Goal: Task Accomplishment & Management: Use online tool/utility

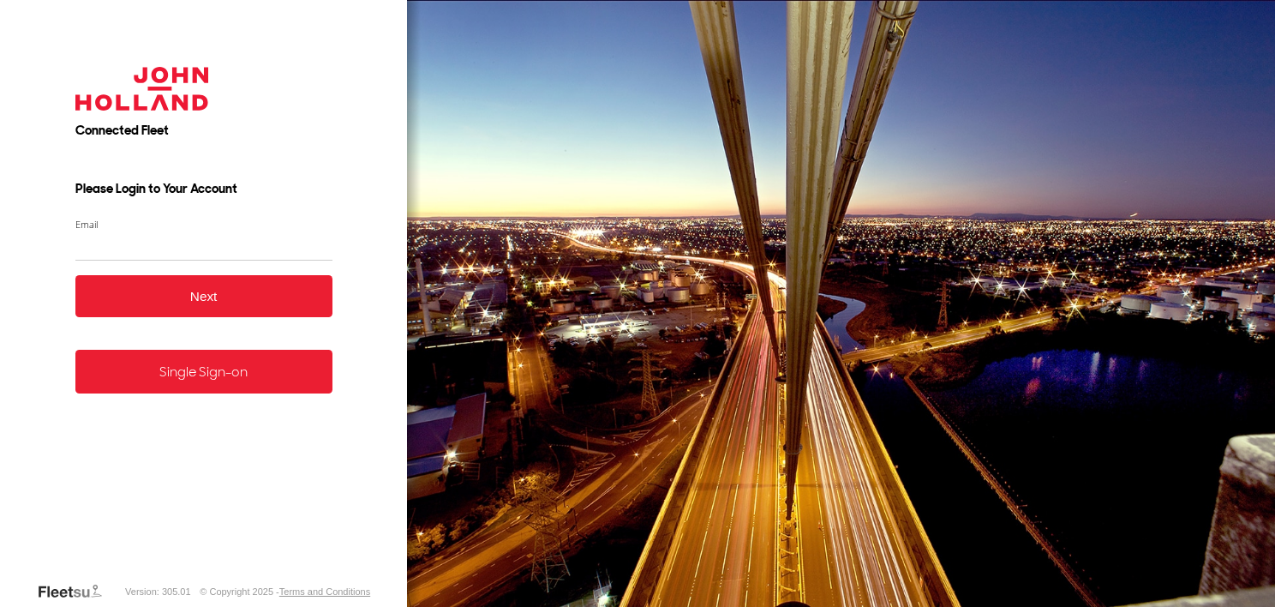
click at [258, 395] on form "Connected Fleet Please Login to Your Account Email Enter a valid login email ad…" at bounding box center [204, 311] width 308 height 540
click at [252, 368] on link "Single Sign-on" at bounding box center [203, 372] width 257 height 44
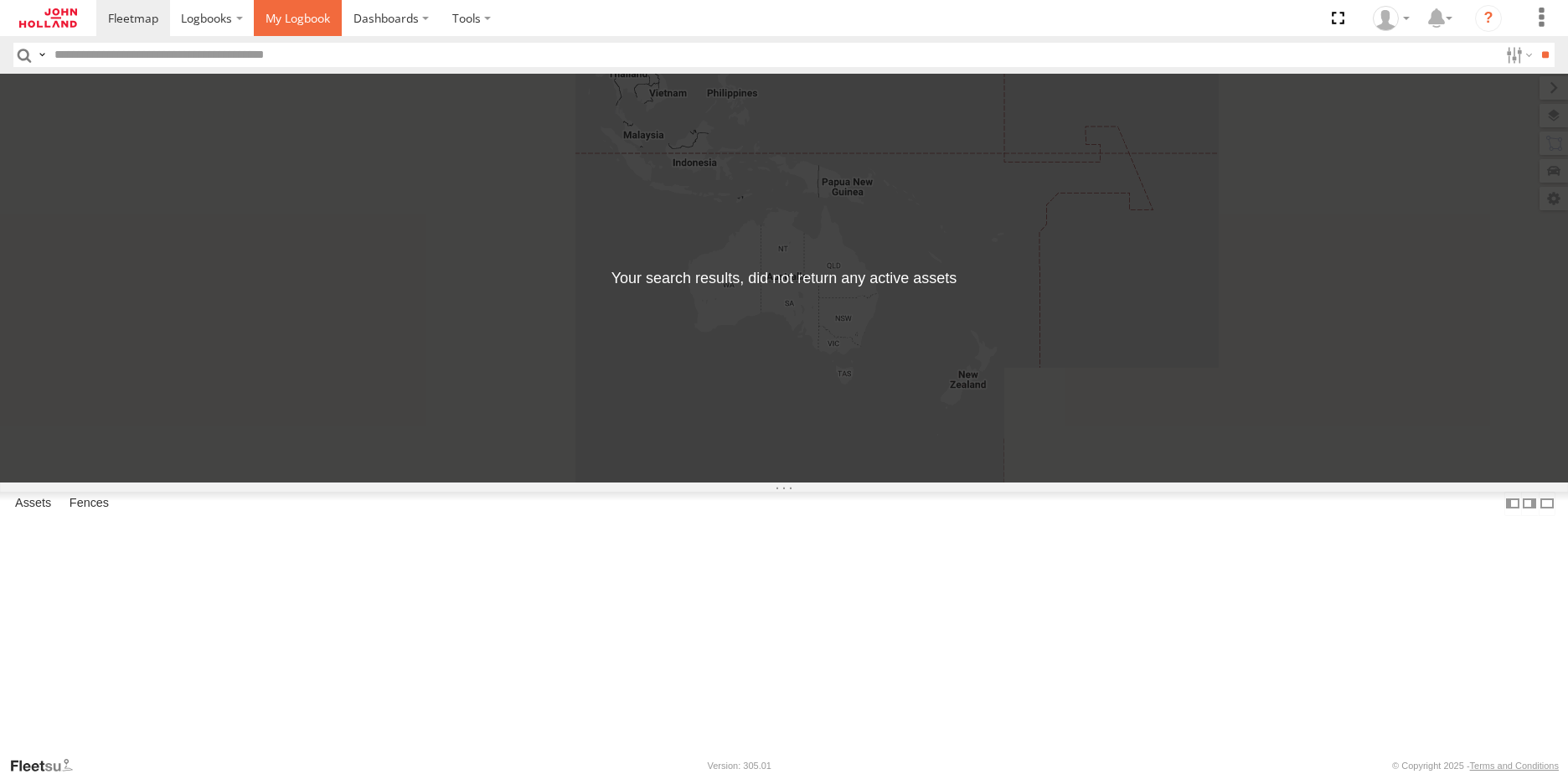
click at [323, 20] on span at bounding box center [298, 18] width 65 height 16
